Goal: Check status: Check status

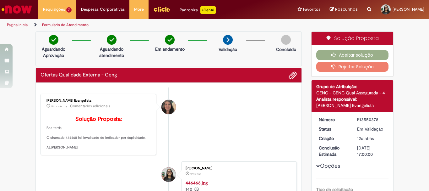
scroll to position [31, 0]
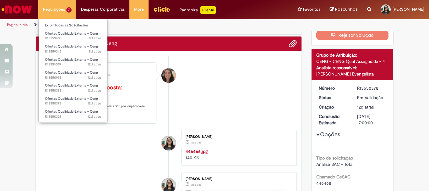
click at [51, 11] on li "Requisições 7 Exibir Todas as Solicitações Ofertas Qualidade Externa - Ceng 8d …" at bounding box center [57, 9] width 38 height 19
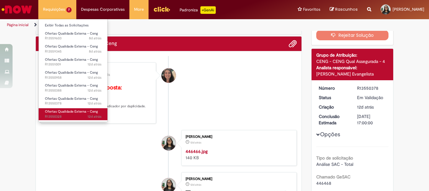
click at [82, 111] on span "Ofertas Qualidade Externa - Ceng" at bounding box center [71, 111] width 53 height 5
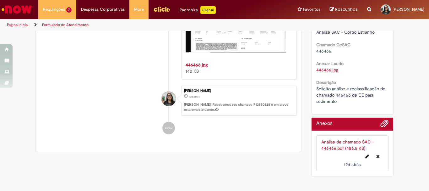
scroll to position [185, 0]
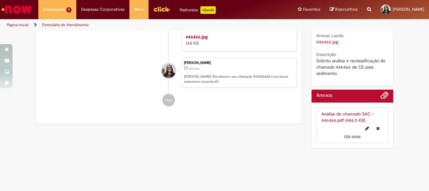
click at [344, 123] on link "Análise de chamado SAC - 446466.pdf (486.5 KB)" at bounding box center [347, 117] width 52 height 12
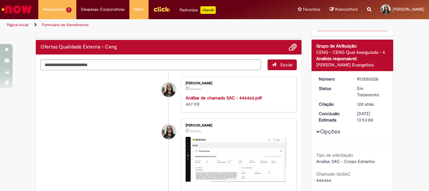
scroll to position [0, 0]
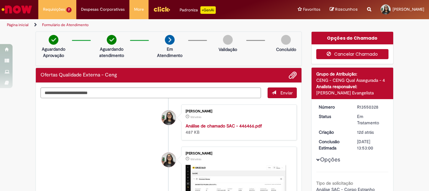
click at [352, 55] on button "Cancelar Chamado" at bounding box center [352, 54] width 73 height 10
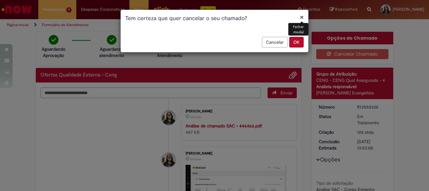
click at [299, 44] on button "OK" at bounding box center [296, 42] width 14 height 11
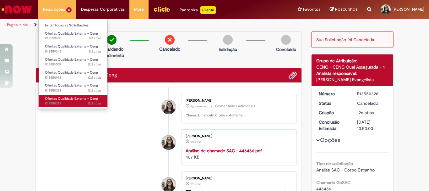
click at [74, 97] on span "Ofertas Qualidade Externa - Ceng" at bounding box center [71, 98] width 53 height 5
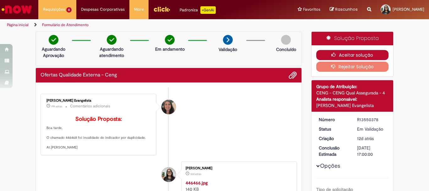
click at [333, 55] on icon "button" at bounding box center [335, 54] width 8 height 4
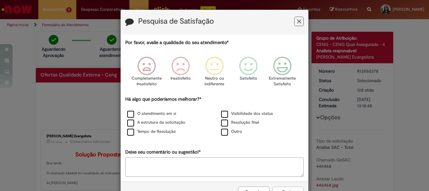
click at [297, 21] on icon "Feedback" at bounding box center [299, 21] width 4 height 7
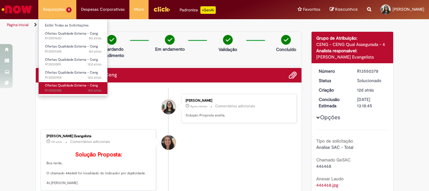
click at [77, 86] on span "Ofertas Qualidade Externa - Ceng" at bounding box center [71, 85] width 53 height 5
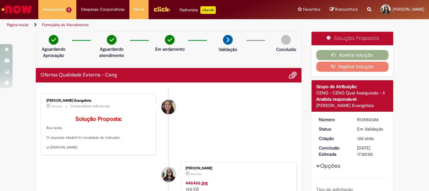
drag, startPoint x: 44, startPoint y: 137, endPoint x: 77, endPoint y: 166, distance: 43.8
click at [77, 153] on div "[PERSON_NAME] Evangelista 19h atrás 19 horas atrás Comentários adicionais Soluç…" at bounding box center [98, 123] width 112 height 57
copy p "Boa tarde, O chamado 446469 foi invalidado do indicador. at.[PERSON_NAME]"
click at [325, 53] on button "Aceitar solução" at bounding box center [352, 55] width 73 height 10
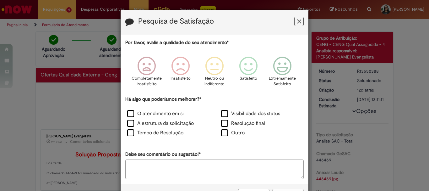
click at [298, 21] on icon "Feedback" at bounding box center [299, 21] width 4 height 7
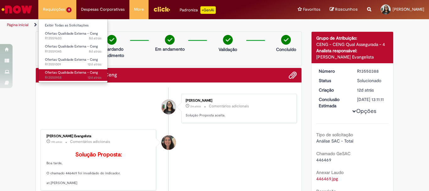
click at [85, 75] on span "12d atrás 12 dias atrás R13550958" at bounding box center [73, 77] width 57 height 5
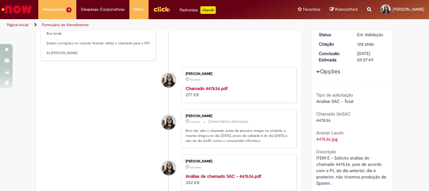
scroll to position [126, 0]
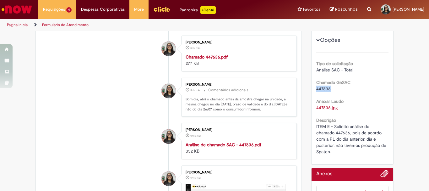
drag, startPoint x: 329, startPoint y: 93, endPoint x: 308, endPoint y: 96, distance: 21.6
click at [308, 96] on div "Solução Proposta Aceitar solução Rejeitar Solução Detalhes do tíquete Grupo de …" at bounding box center [352, 82] width 92 height 353
copy span "447636"
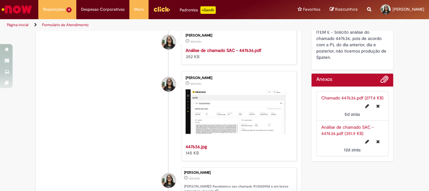
scroll to position [94, 0]
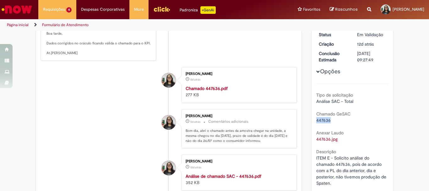
click at [206, 91] on strong "Chamado 447636.pdf" at bounding box center [207, 88] width 42 height 6
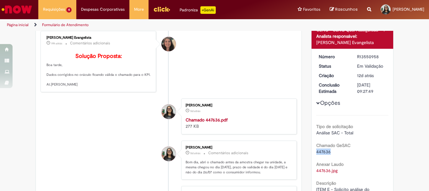
scroll to position [0, 0]
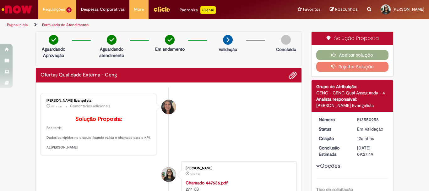
click at [369, 66] on button "Rejeitar Solução" at bounding box center [352, 67] width 73 height 10
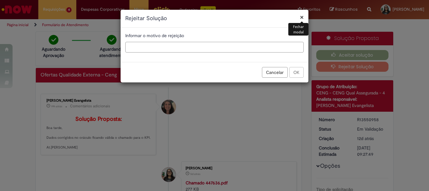
click at [213, 50] on input "text" at bounding box center [214, 47] width 178 height 11
type input "*"
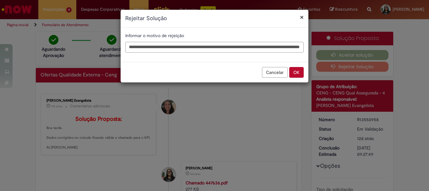
scroll to position [0, 106]
paste input "*******"
click at [210, 49] on input "**********" at bounding box center [214, 47] width 178 height 11
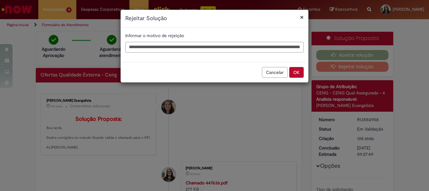
paste input "******"
type input "**********"
click at [294, 73] on button "OK" at bounding box center [296, 72] width 14 height 11
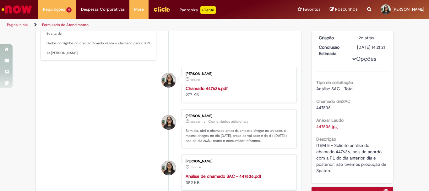
scroll to position [0, 0]
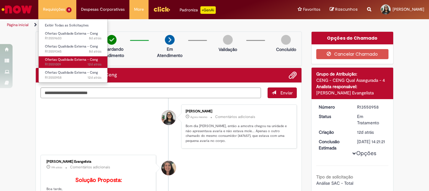
click at [83, 61] on span "Ofertas Qualidade Externa - Ceng" at bounding box center [71, 59] width 53 height 5
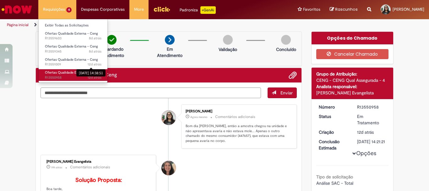
click at [65, 78] on span "12d atrás 12 dias atrás R13550958" at bounding box center [73, 77] width 57 height 5
click at [67, 71] on span "Ofertas Qualidade Externa - Ceng" at bounding box center [71, 72] width 53 height 5
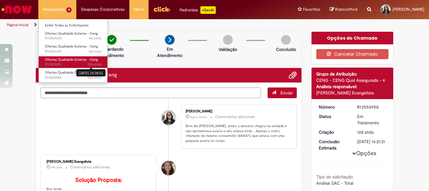
click at [57, 62] on span "12d atrás 12 dias atrás [DATE] 14:38:51 R13551009" at bounding box center [73, 64] width 57 height 5
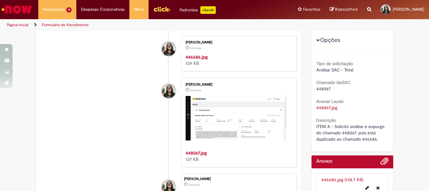
scroll to position [31, 0]
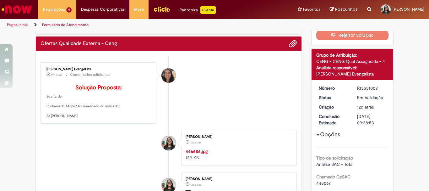
drag, startPoint x: 44, startPoint y: 104, endPoint x: 79, endPoint y: 130, distance: 43.5
click at [79, 118] on p "Solução Proposta: Boa tarde, O chamado 448067 foi invalidado do indicador. At.[…" at bounding box center [98, 101] width 105 height 34
copy p "Boa tarde, O chamado 448067 foi invalidado do indicador. At.[PERSON_NAME]"
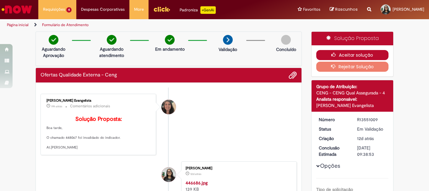
click at [336, 57] on button "Aceitar solução" at bounding box center [352, 55] width 73 height 10
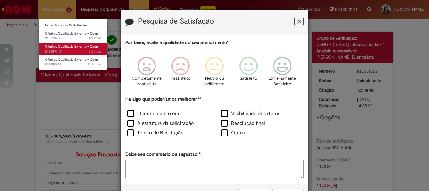
click at [73, 47] on span "Ofertas Qualidade Externa - Ceng" at bounding box center [71, 46] width 53 height 5
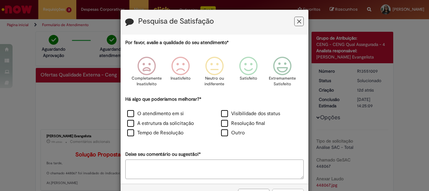
click at [300, 21] on button "Feedback" at bounding box center [298, 21] width 9 height 9
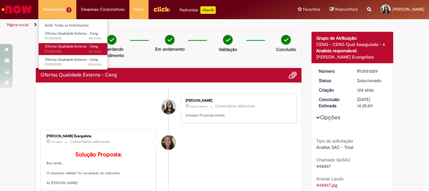
click at [89, 49] on span "Ofertas Qualidade Externa - Ceng" at bounding box center [71, 46] width 53 height 5
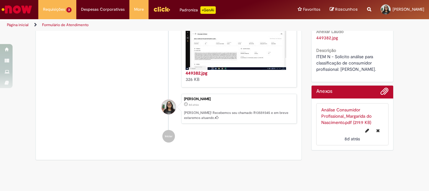
scroll to position [194, 0]
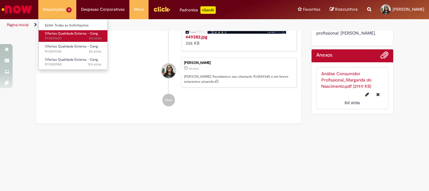
click at [73, 36] on link "Ofertas Qualidade Externa - Ceng 8d atrás 8 dias atrás R13559603" at bounding box center [73, 36] width 69 height 12
click at [61, 40] on span "8d atrás 8 dias atrás R13559603" at bounding box center [73, 38] width 57 height 5
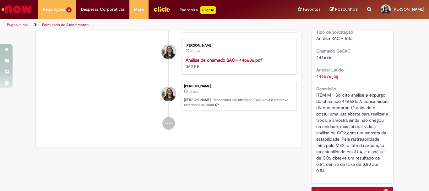
scroll to position [162, 0]
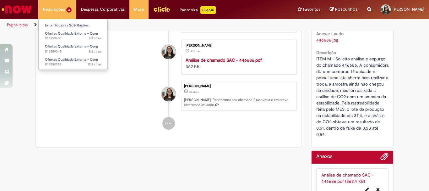
click at [65, 56] on li "Ofertas Qualidade Externa - Ceng 12d atrás 12 dias atrás R13550958" at bounding box center [73, 61] width 69 height 13
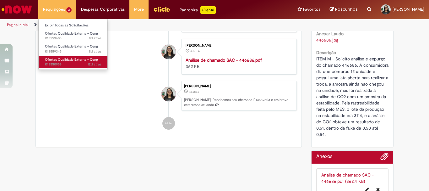
click at [66, 57] on span "Ofertas Qualidade Externa - Ceng" at bounding box center [71, 59] width 53 height 5
click at [67, 58] on span "Ofertas Qualidade Externa - Ceng" at bounding box center [71, 59] width 53 height 5
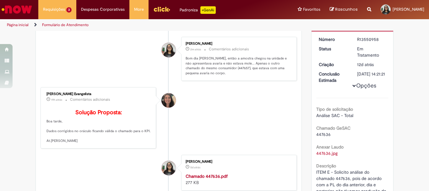
scroll to position [36, 0]
